Goal: Information Seeking & Learning: Learn about a topic

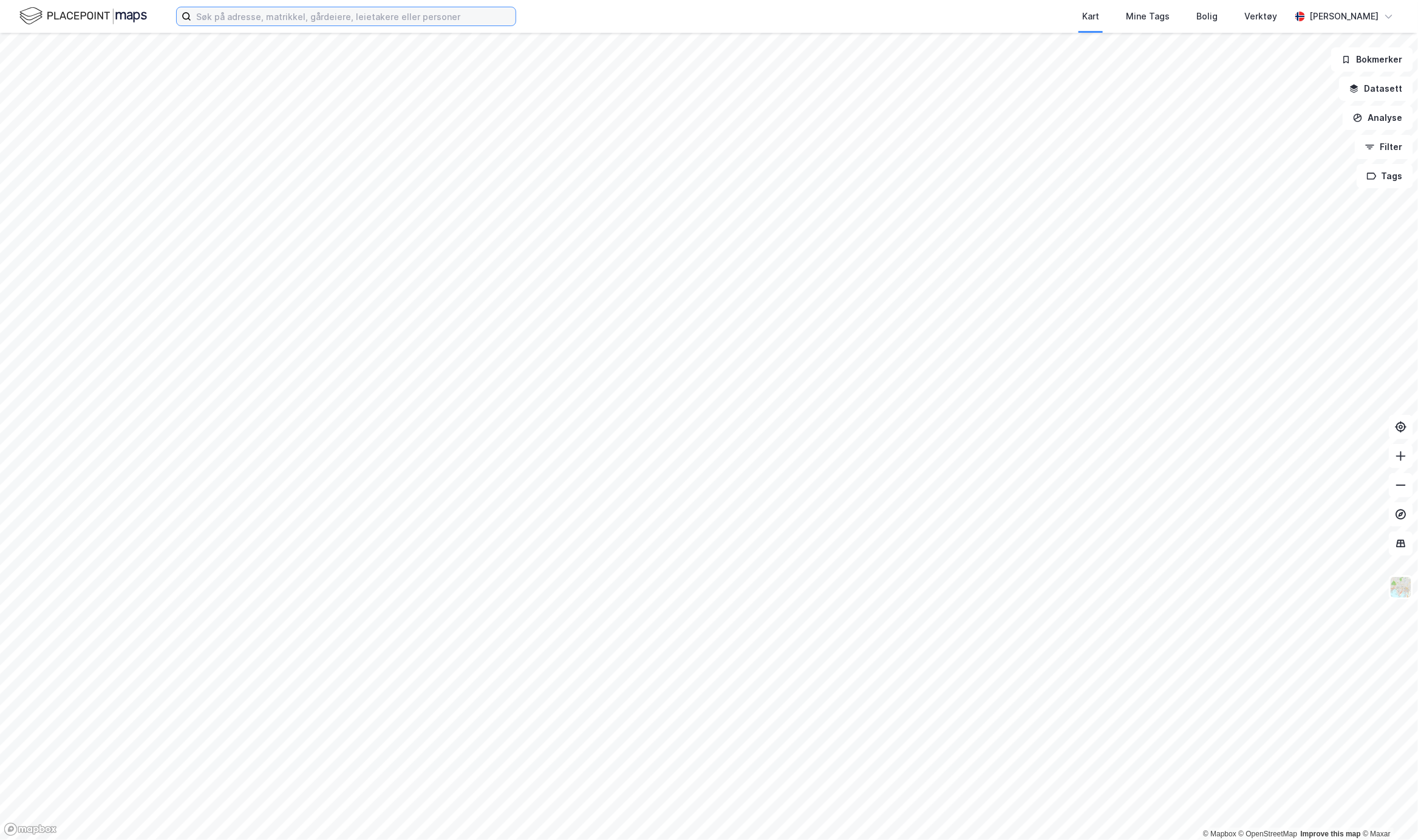
click at [213, 19] on input at bounding box center [353, 16] width 324 height 18
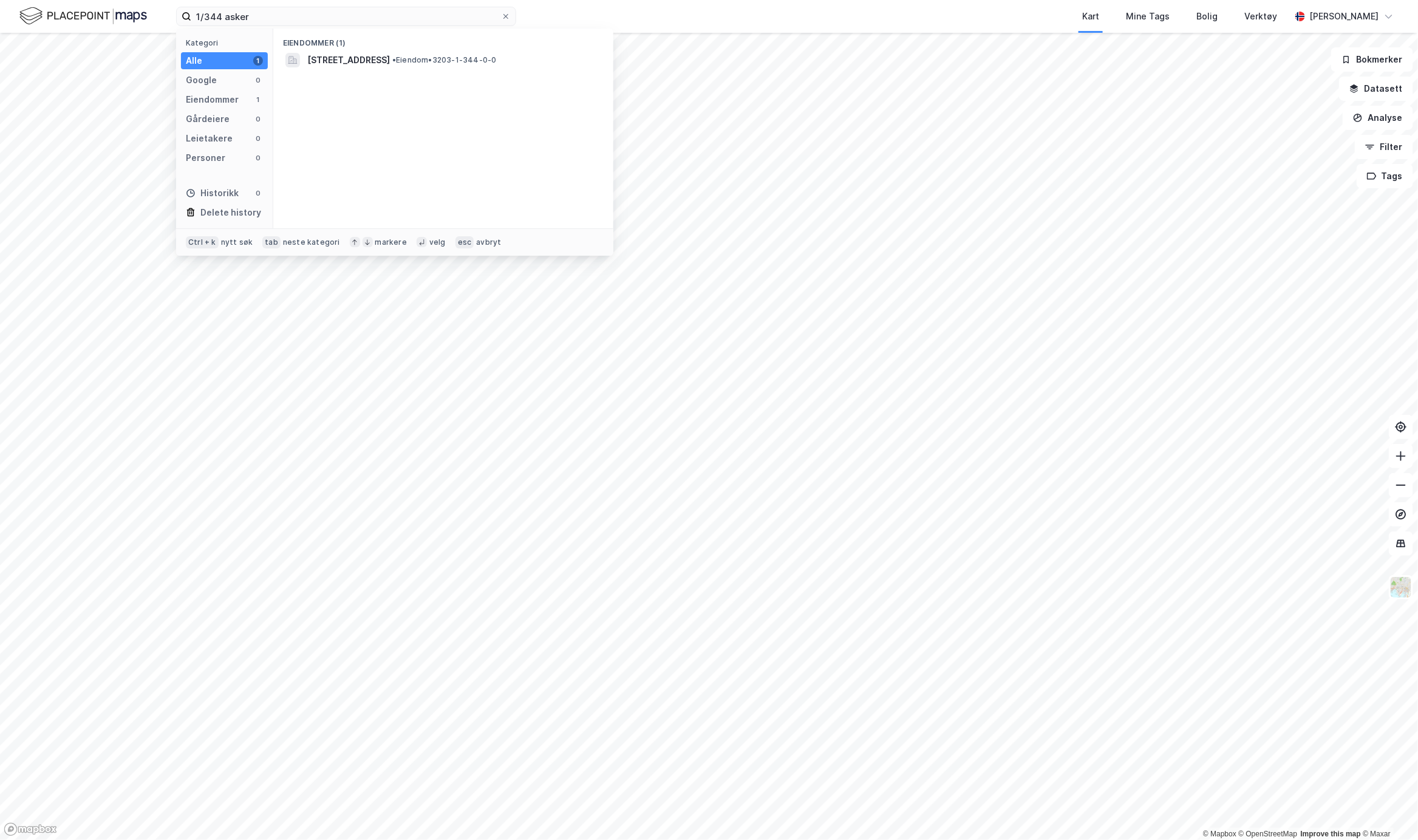
click at [350, 67] on div "[STREET_ADDRESS] • Eiendom • 3203-1-344-0-0" at bounding box center [444, 60] width 321 height 20
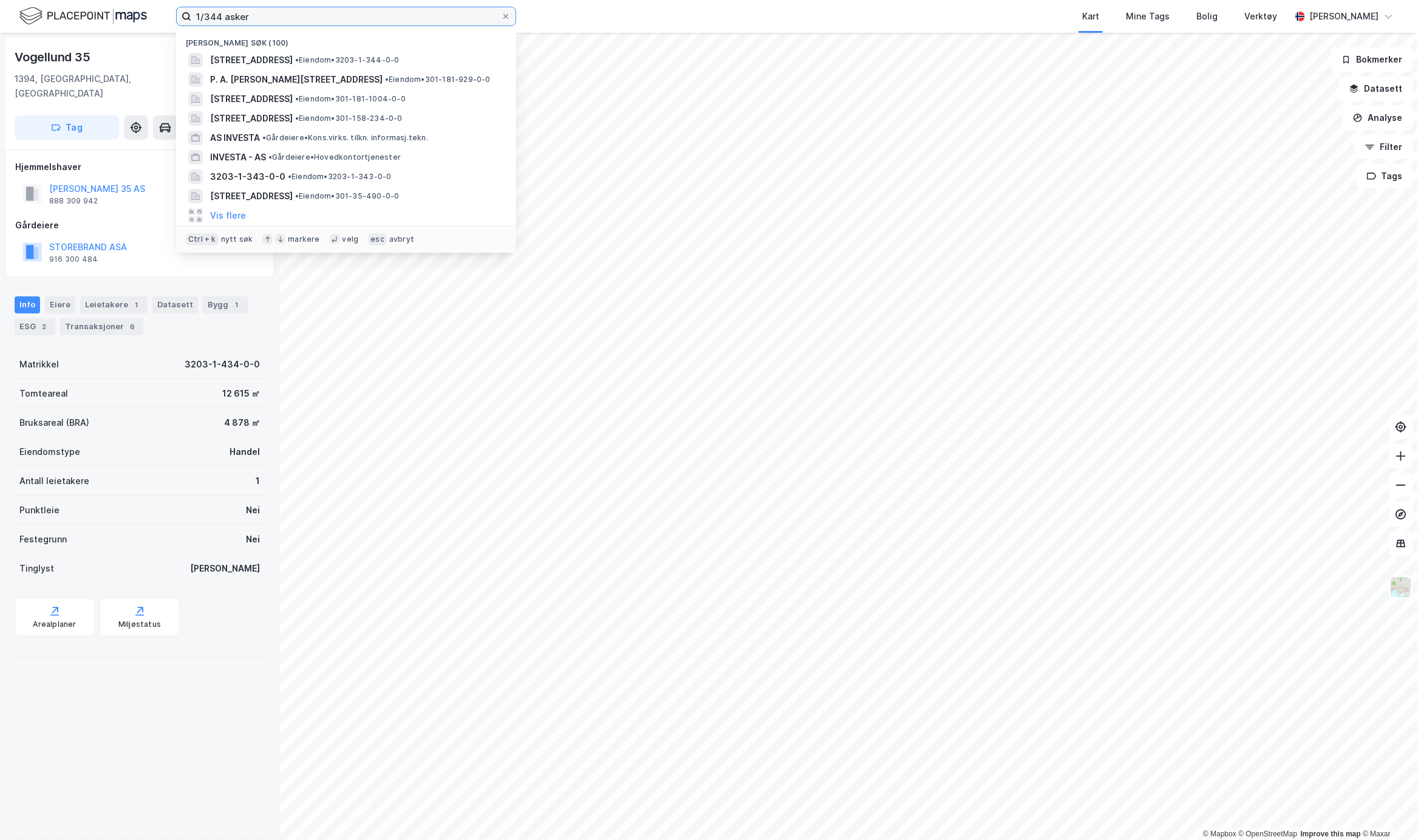
click at [216, 15] on input "1/344 asker" at bounding box center [346, 16] width 309 height 18
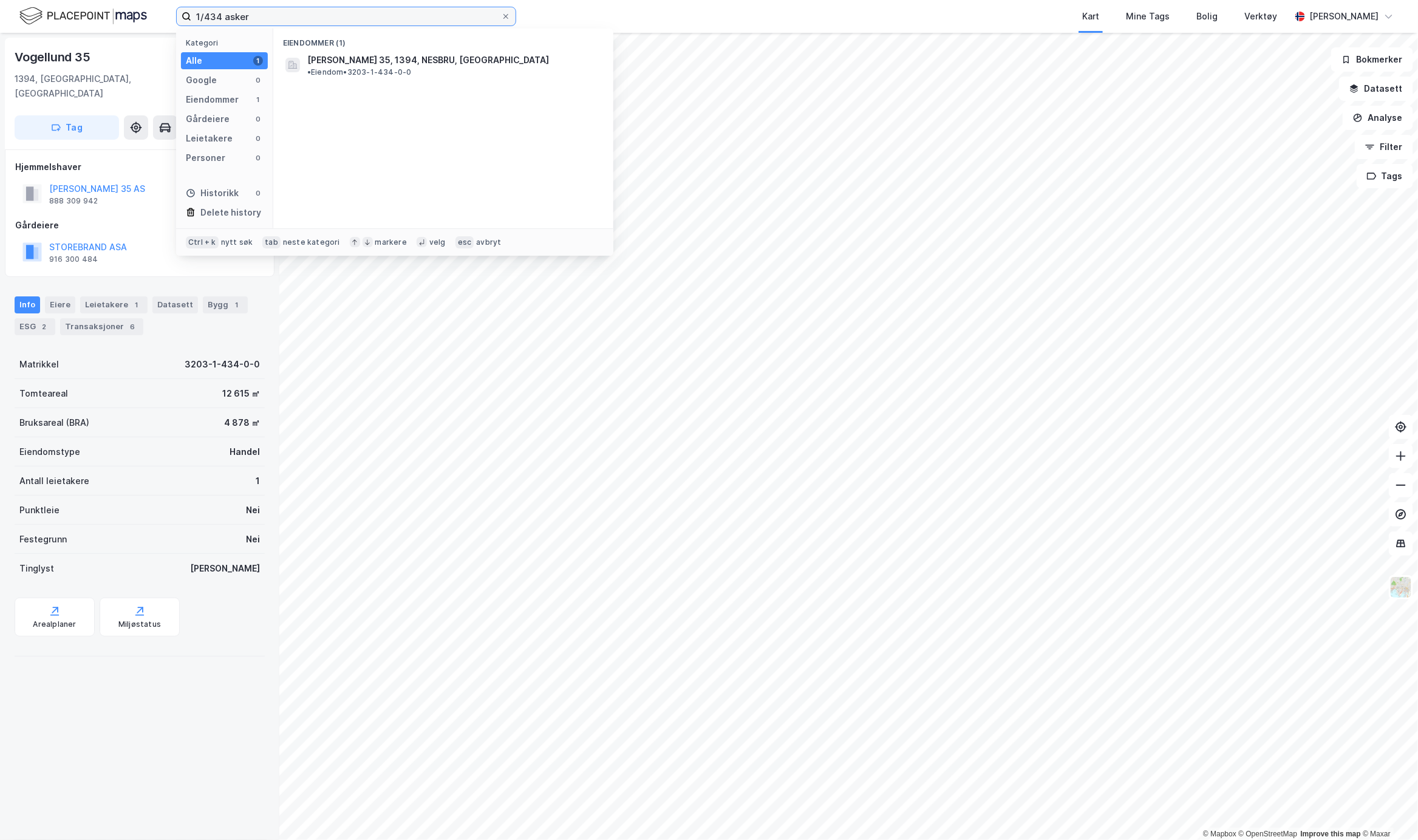
type input "1/434 asker"
click at [333, 67] on span "[PERSON_NAME] 35, 1394, NESBRU, [GEOGRAPHIC_DATA]" at bounding box center [428, 60] width 242 height 15
